Goal: Information Seeking & Learning: Learn about a topic

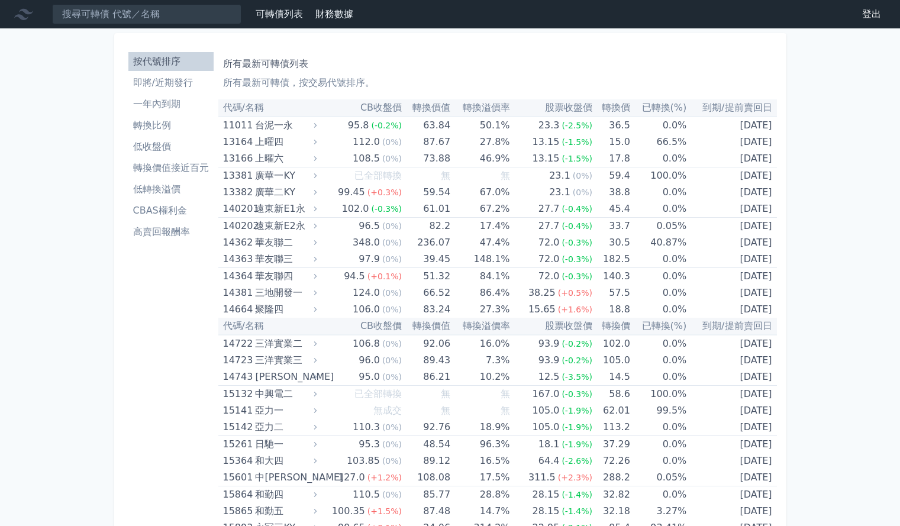
drag, startPoint x: 0, startPoint y: 0, endPoint x: 191, endPoint y: 211, distance: 284.8
click at [191, 211] on li "CBAS權利金" at bounding box center [170, 211] width 85 height 14
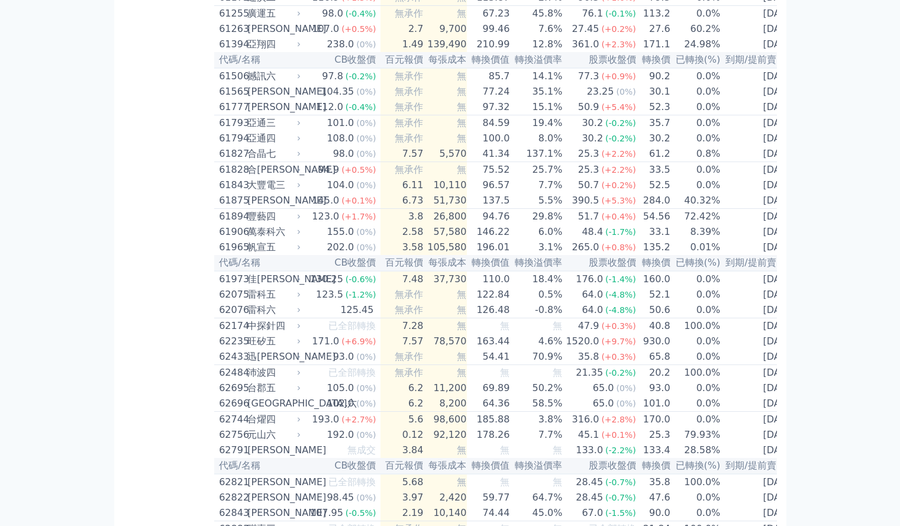
scroll to position [4310, 0]
click at [272, 344] on div "旺矽五" at bounding box center [272, 340] width 51 height 14
click at [256, 338] on div "旺矽五" at bounding box center [272, 340] width 51 height 14
click at [282, 338] on div "旺矽五" at bounding box center [272, 340] width 51 height 14
click at [265, 341] on div "旺矽五" at bounding box center [272, 340] width 51 height 14
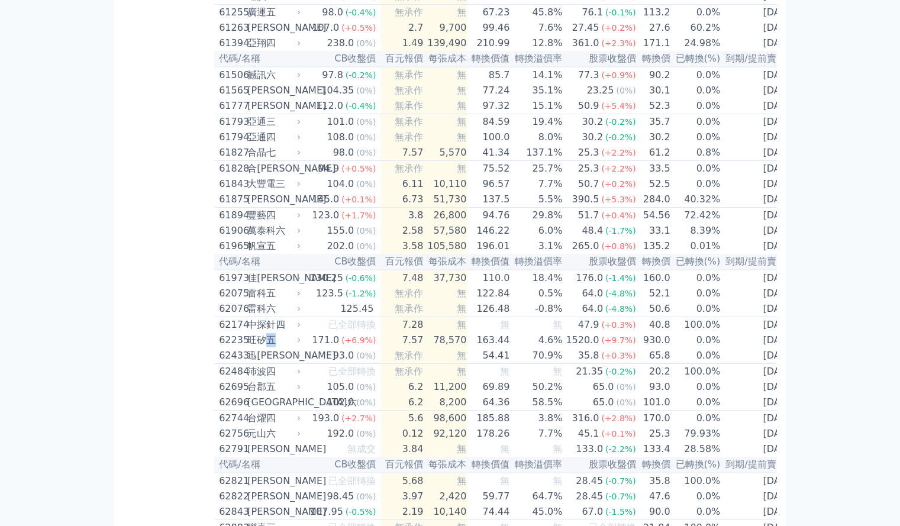
click at [265, 341] on div "旺矽五" at bounding box center [272, 340] width 51 height 14
click at [336, 340] on div "171.0" at bounding box center [325, 340] width 32 height 14
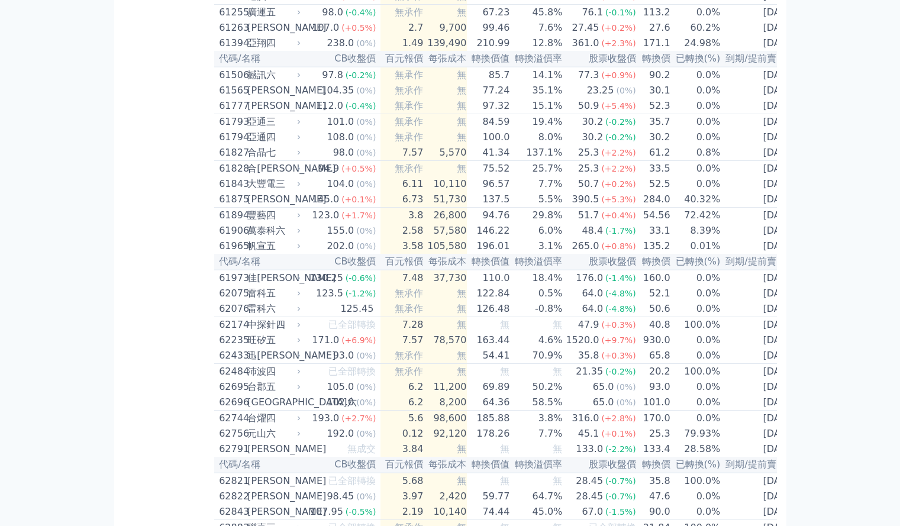
click at [233, 338] on div "62235" at bounding box center [231, 340] width 25 height 14
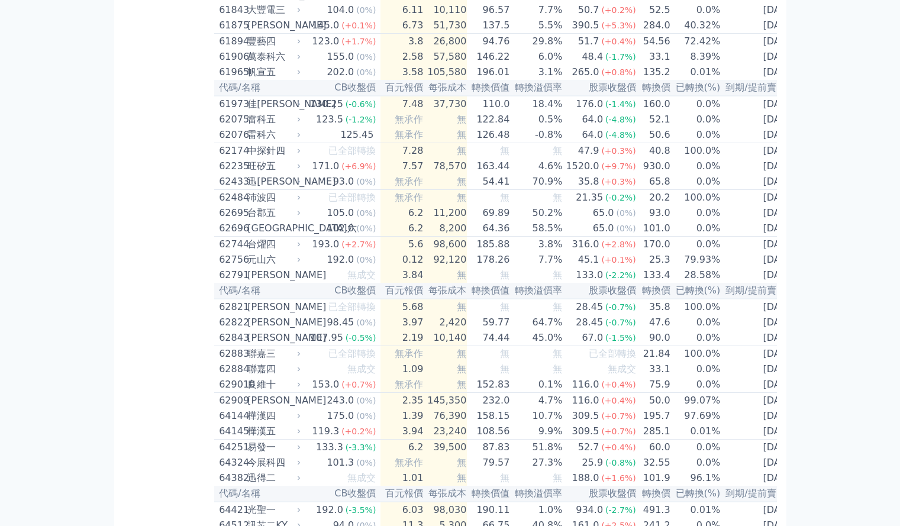
scroll to position [4484, 0]
click at [244, 166] on div "62235" at bounding box center [231, 166] width 25 height 14
